Goal: Task Accomplishment & Management: Use online tool/utility

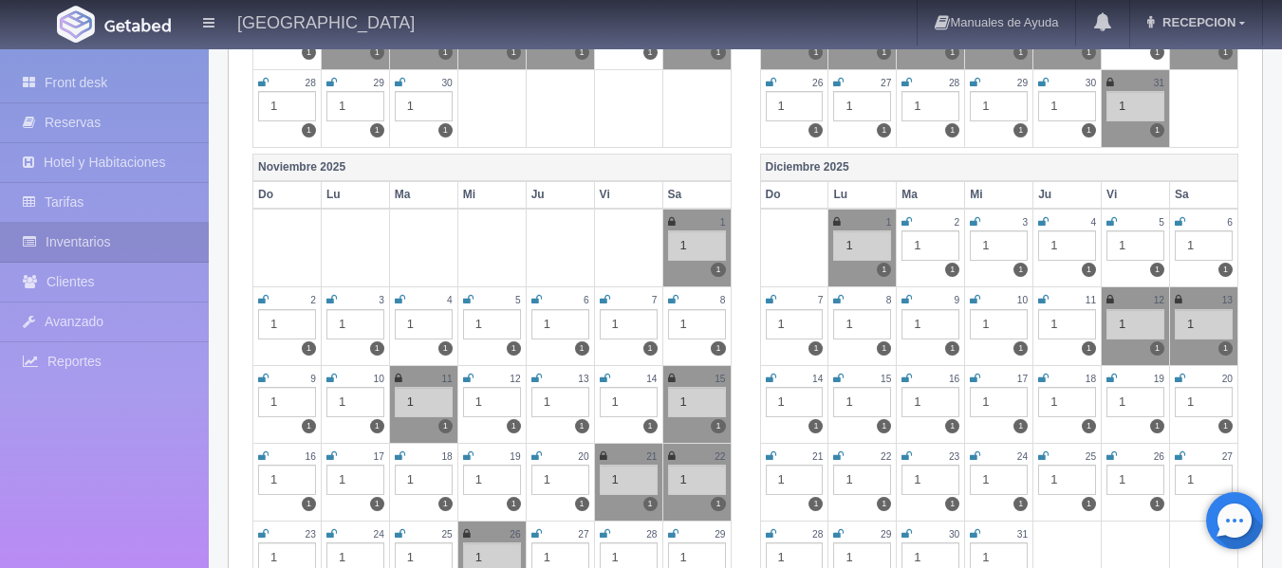
scroll to position [664, 0]
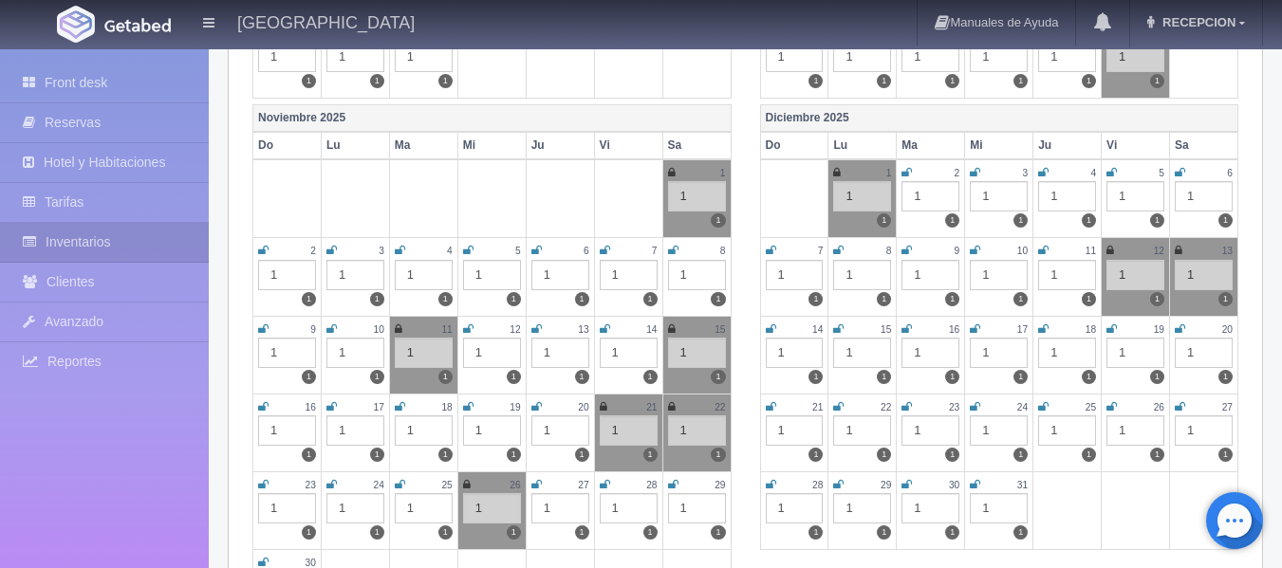
click at [328, 247] on icon at bounding box center [331, 250] width 10 height 11
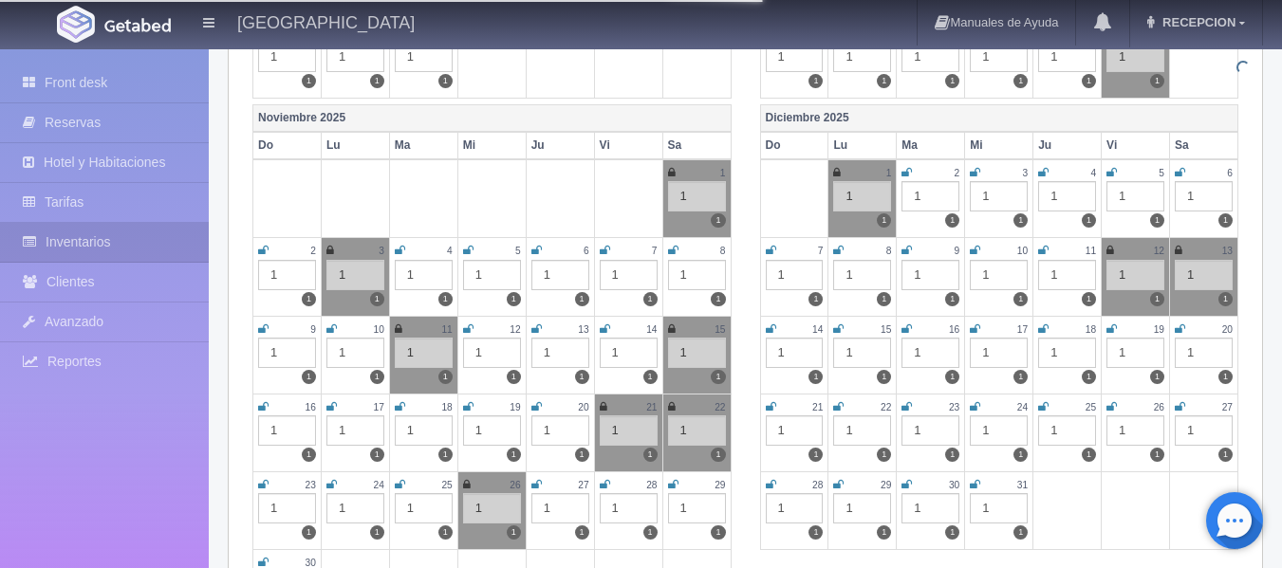
click at [392, 250] on td "4 1 1" at bounding box center [423, 277] width 68 height 78
drag, startPoint x: 401, startPoint y: 250, endPoint x: 456, endPoint y: 257, distance: 55.6
click at [401, 249] on icon at bounding box center [400, 250] width 10 height 11
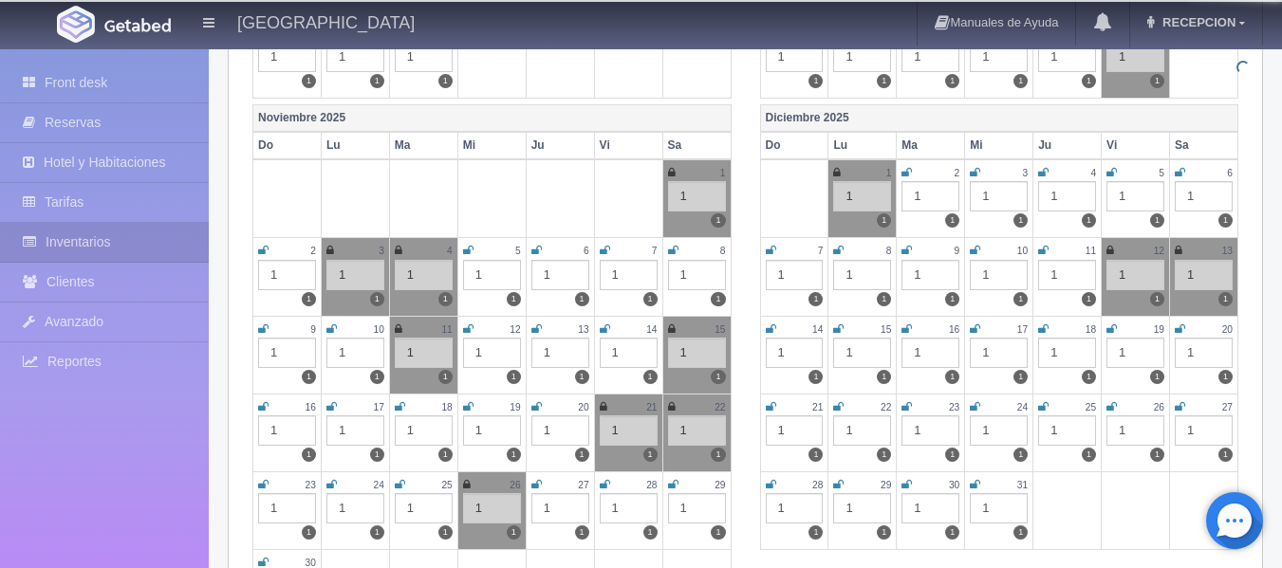
click at [467, 250] on icon at bounding box center [468, 250] width 10 height 11
click at [531, 250] on icon at bounding box center [536, 250] width 10 height 11
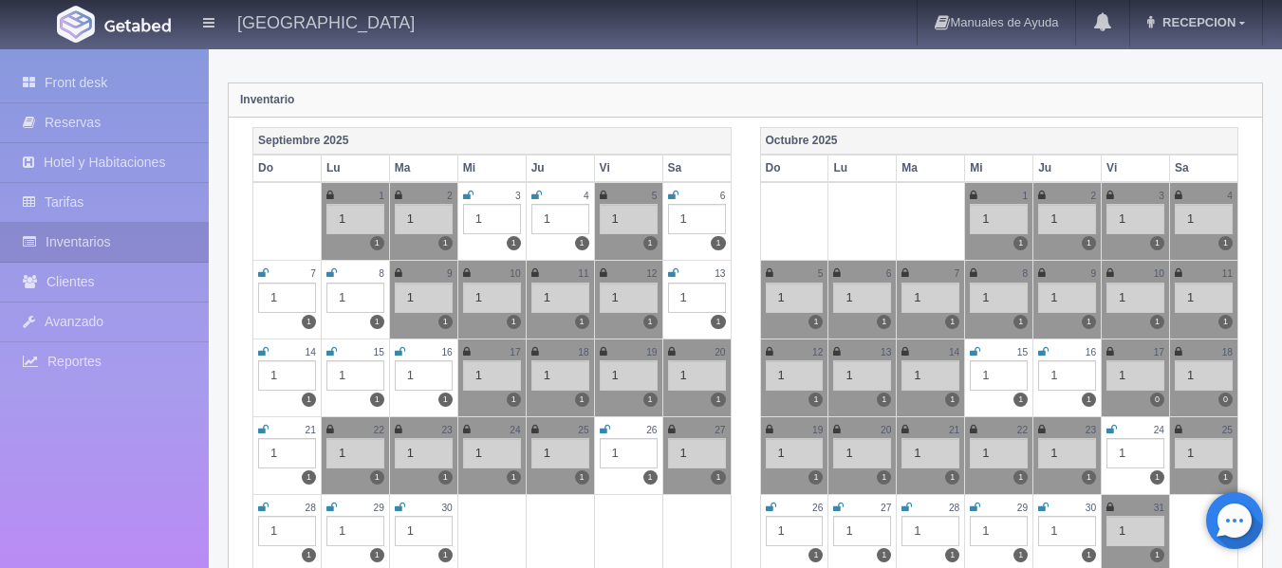
scroll to position [0, 0]
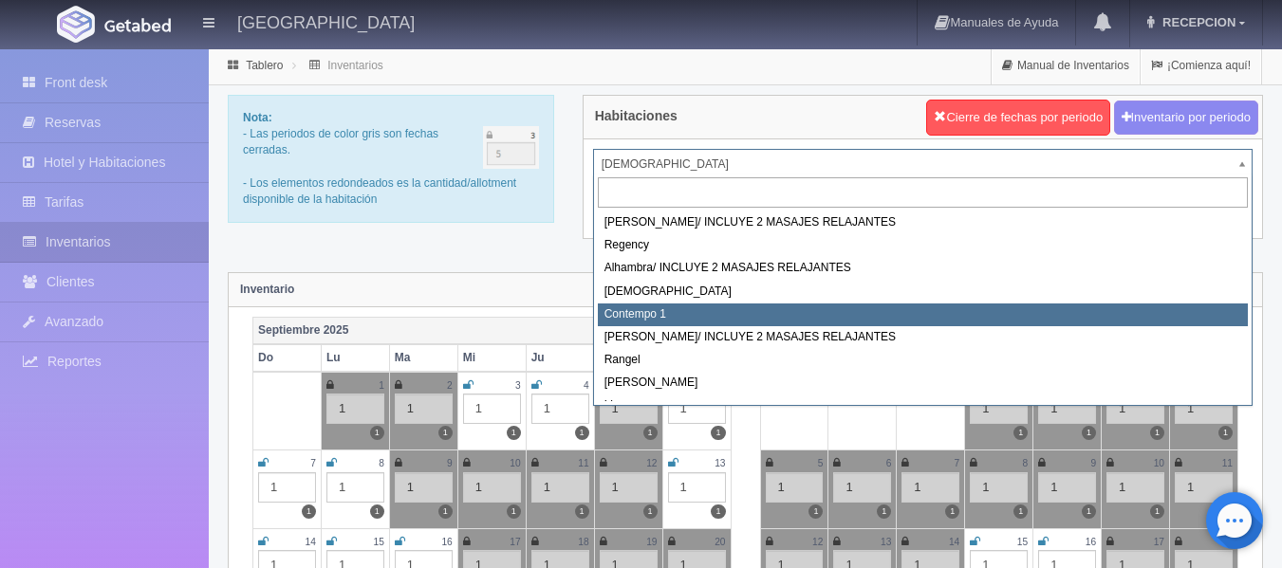
select select "721"
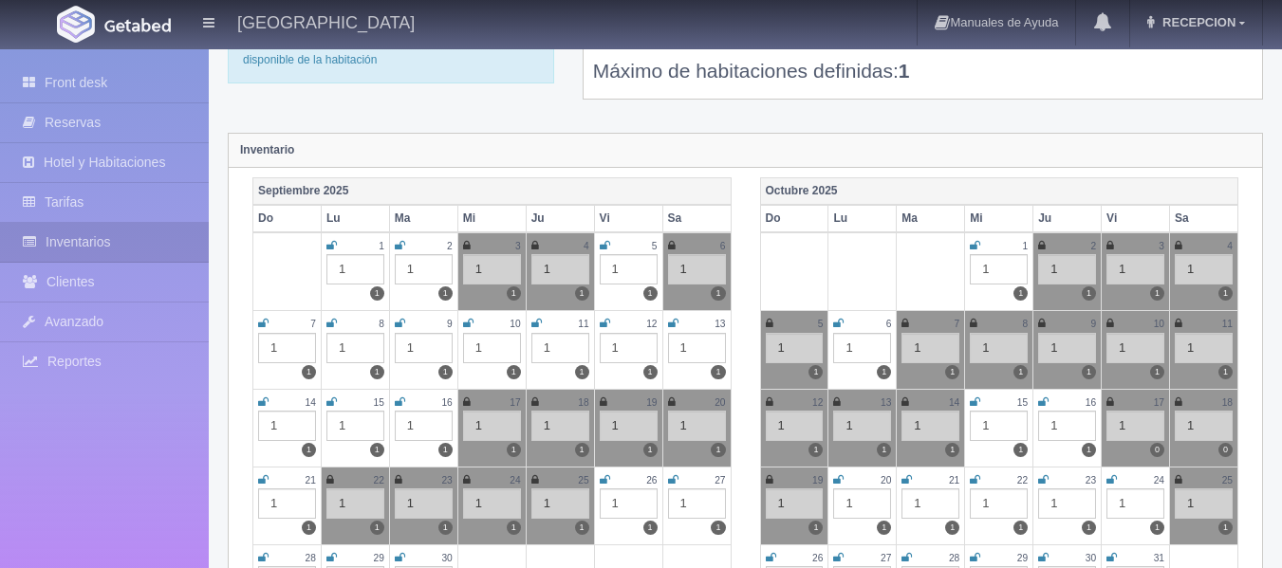
scroll to position [190, 0]
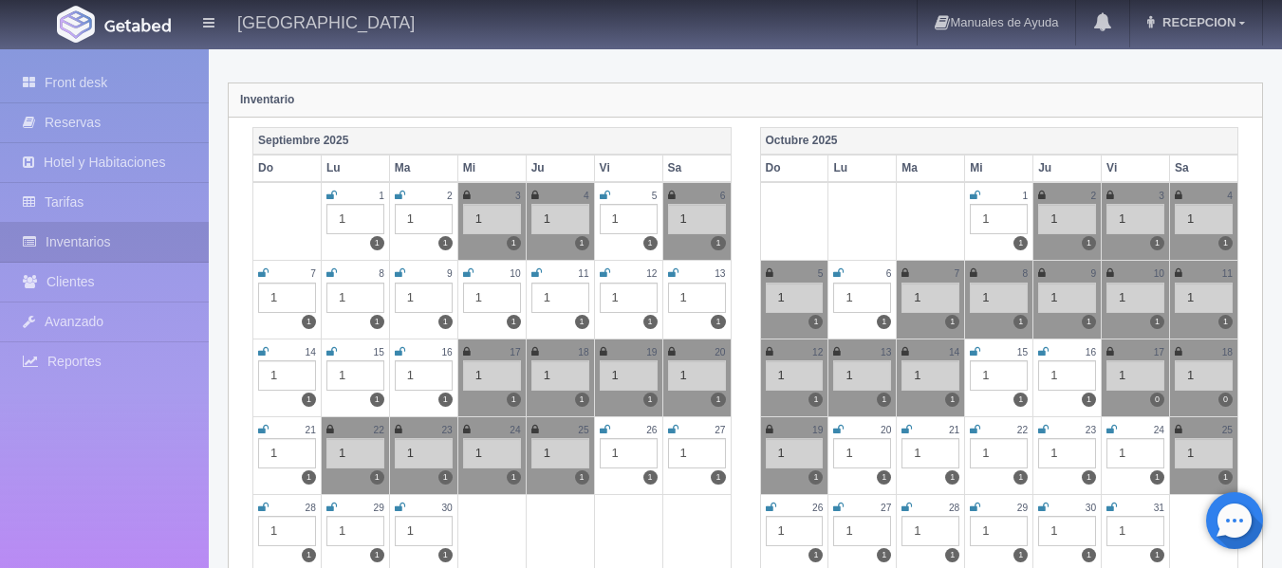
click at [838, 272] on icon at bounding box center [838, 273] width 10 height 11
